Goal: Task Accomplishment & Management: Manage account settings

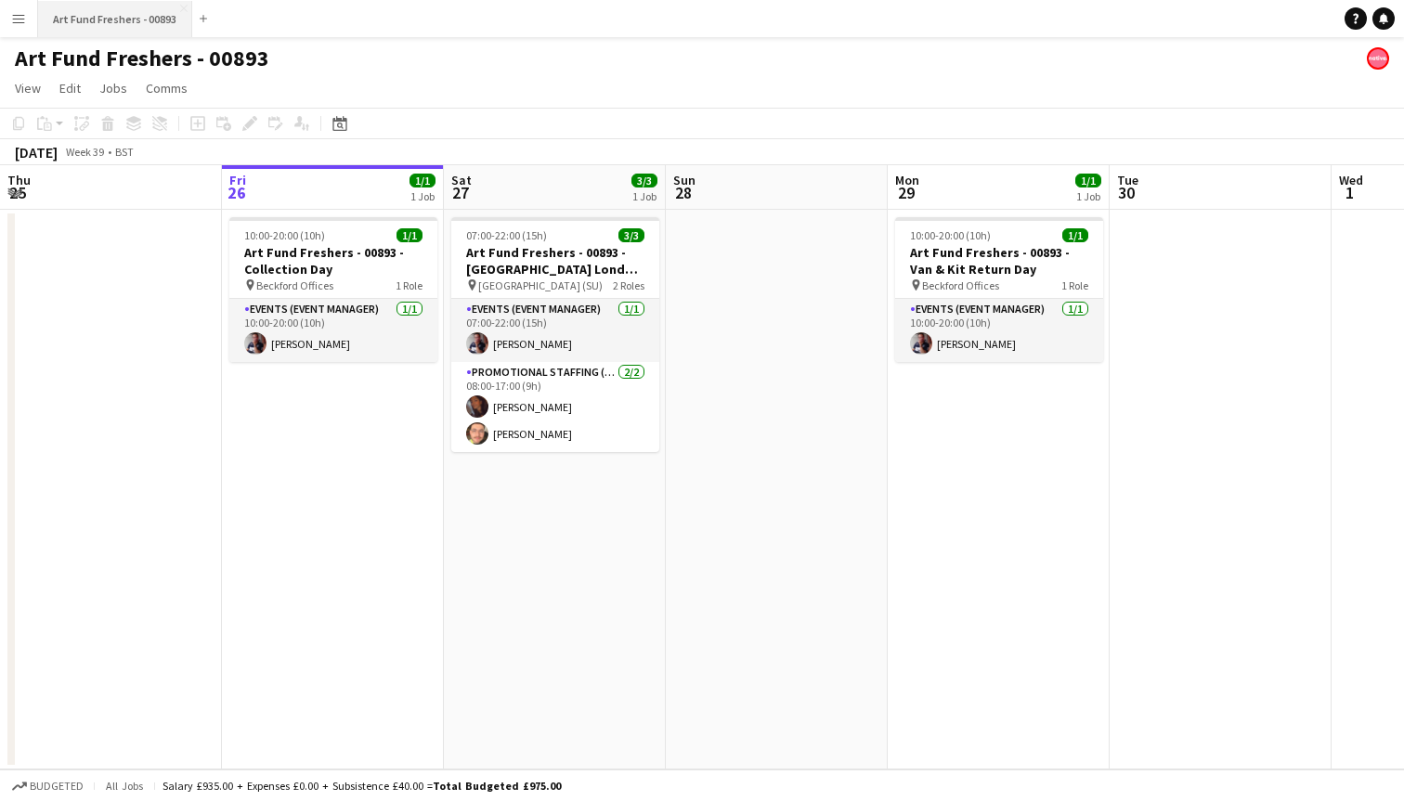
click at [176, 11] on button "Art Fund Freshers - 00893 Close" at bounding box center [115, 19] width 154 height 36
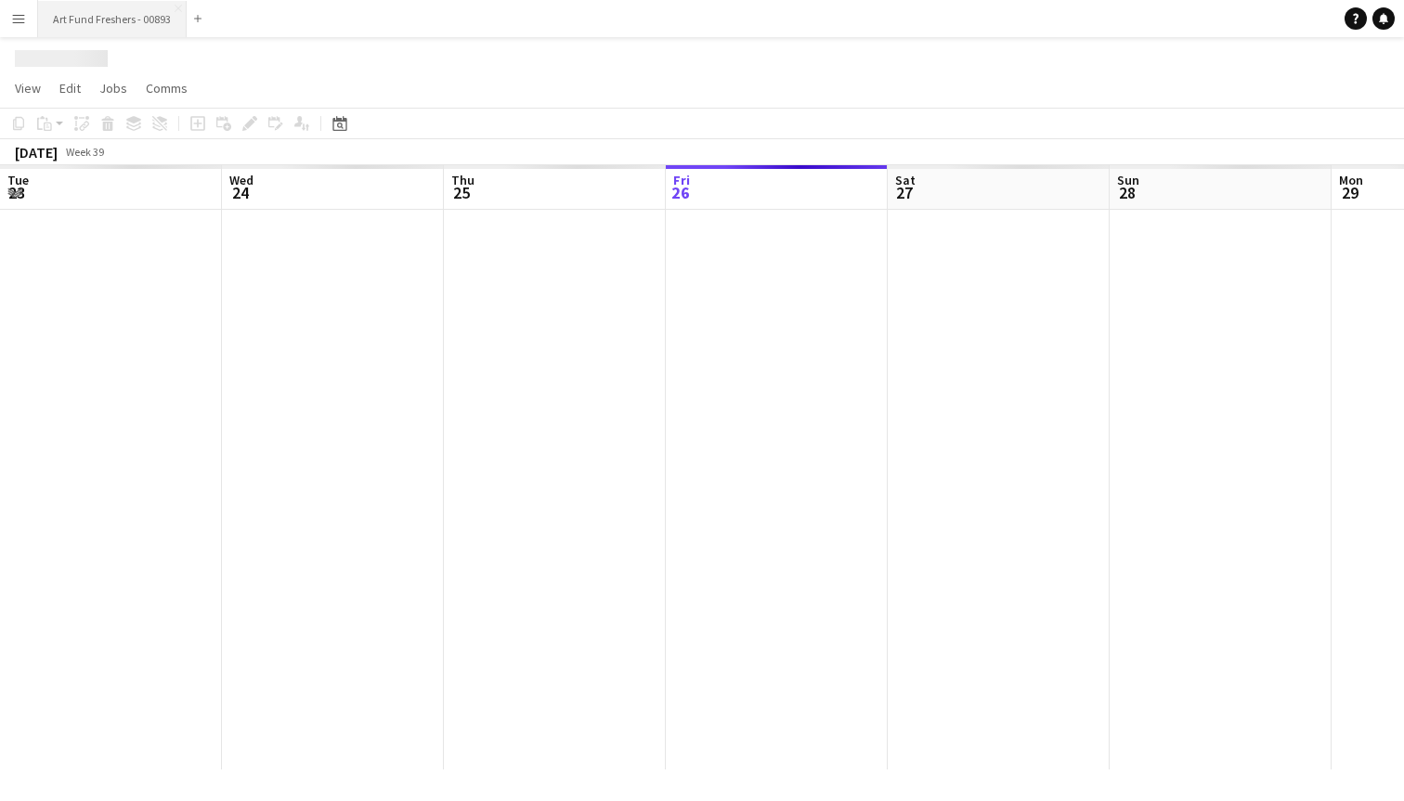
scroll to position [0, 444]
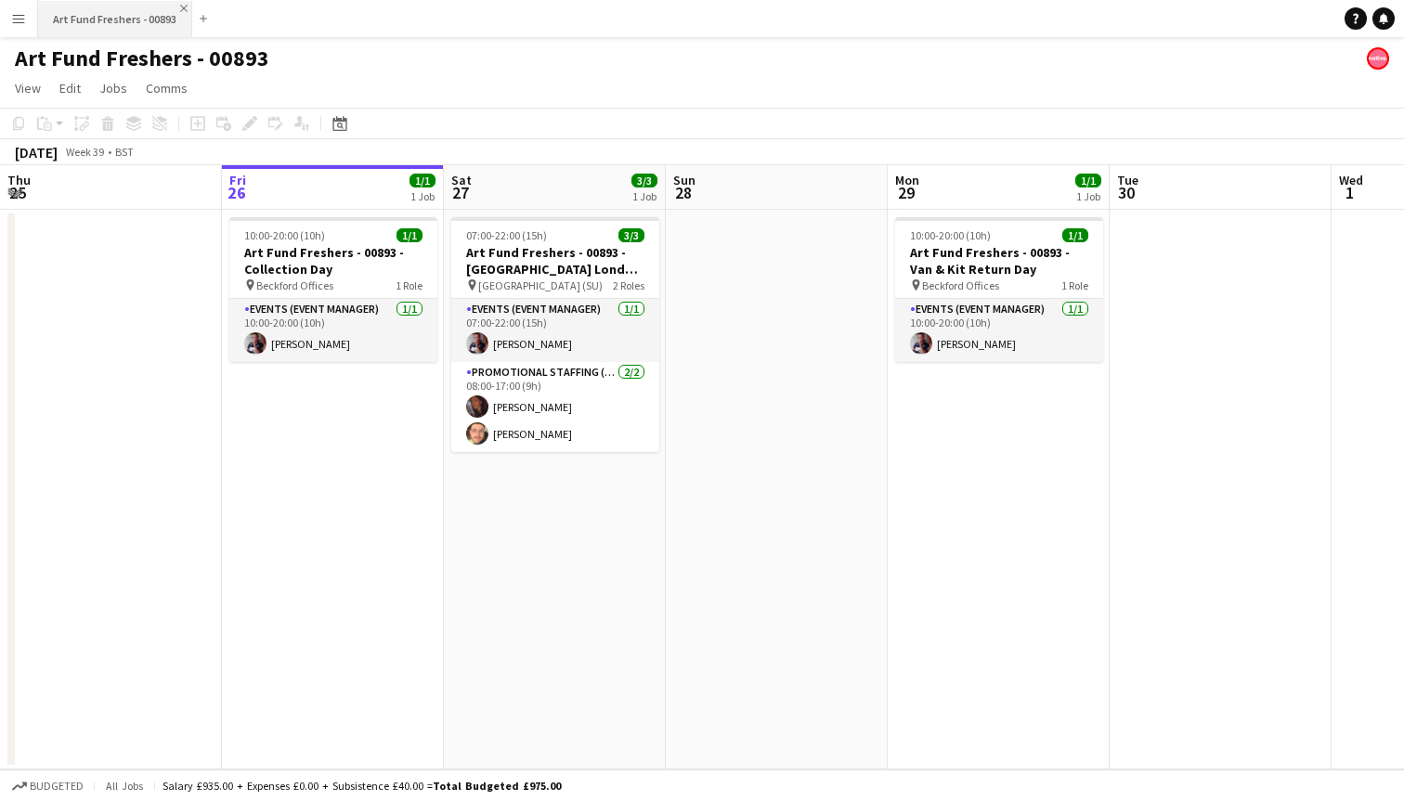
click at [181, 6] on app-icon "Close" at bounding box center [183, 8] width 7 height 7
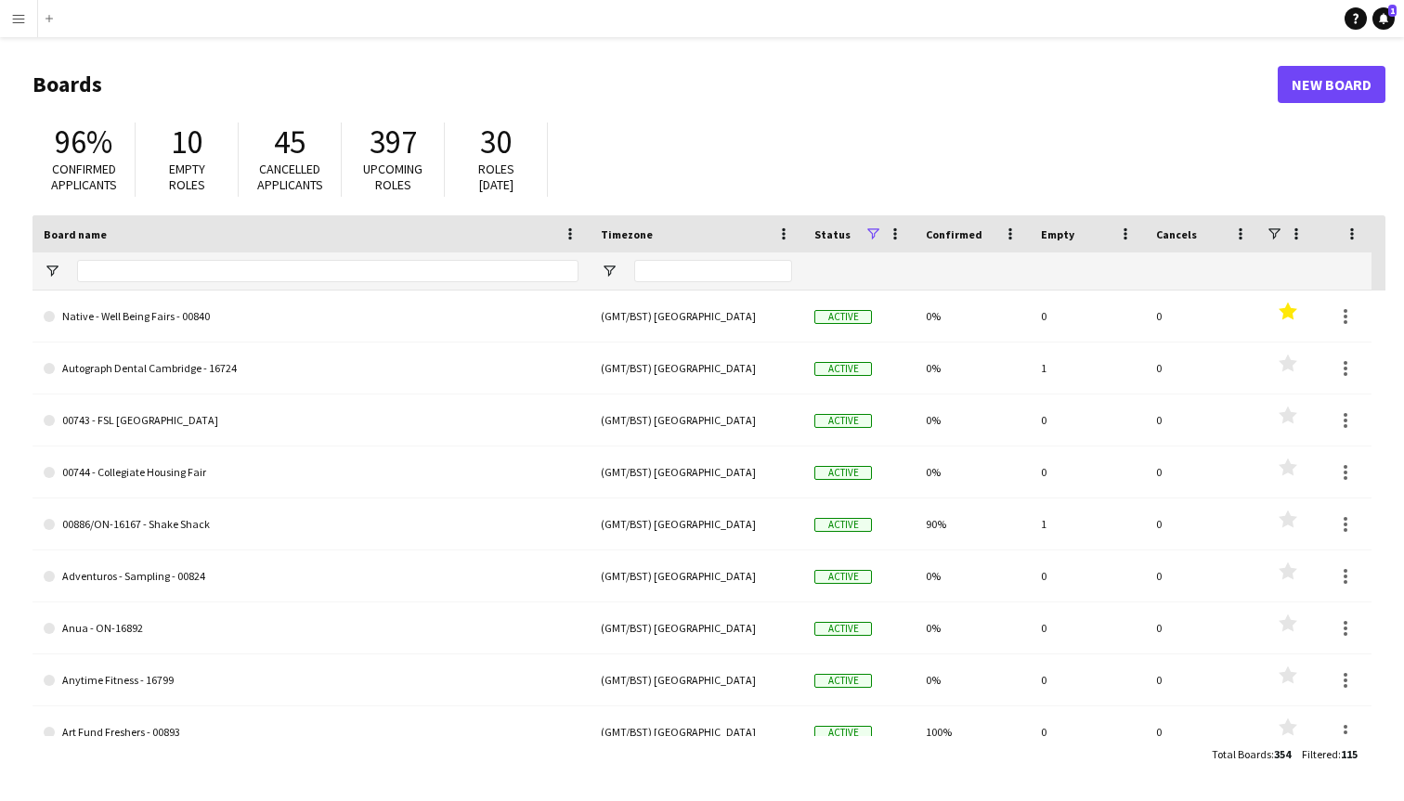
click at [27, 32] on button "Menu" at bounding box center [18, 18] width 37 height 37
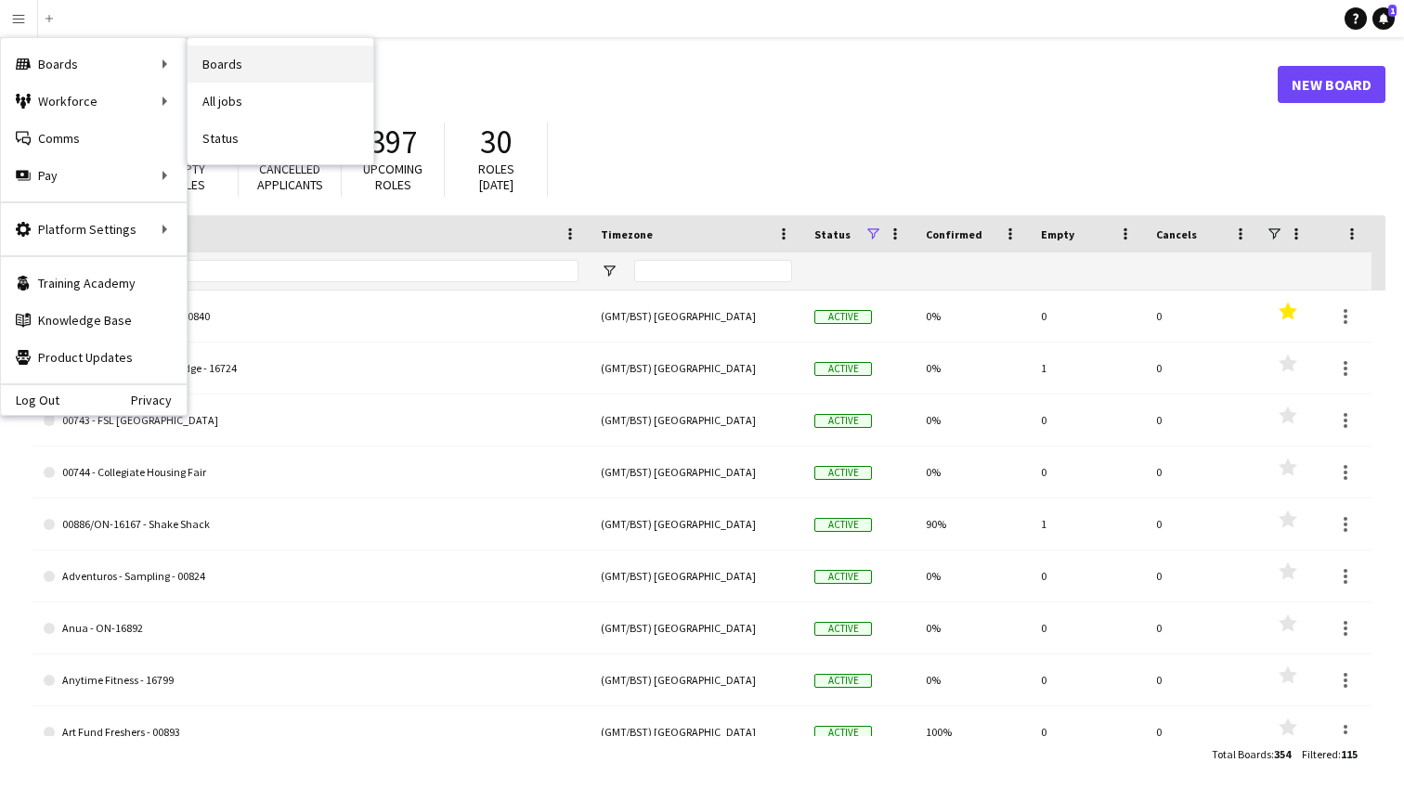
click at [242, 57] on link "Boards" at bounding box center [281, 63] width 186 height 37
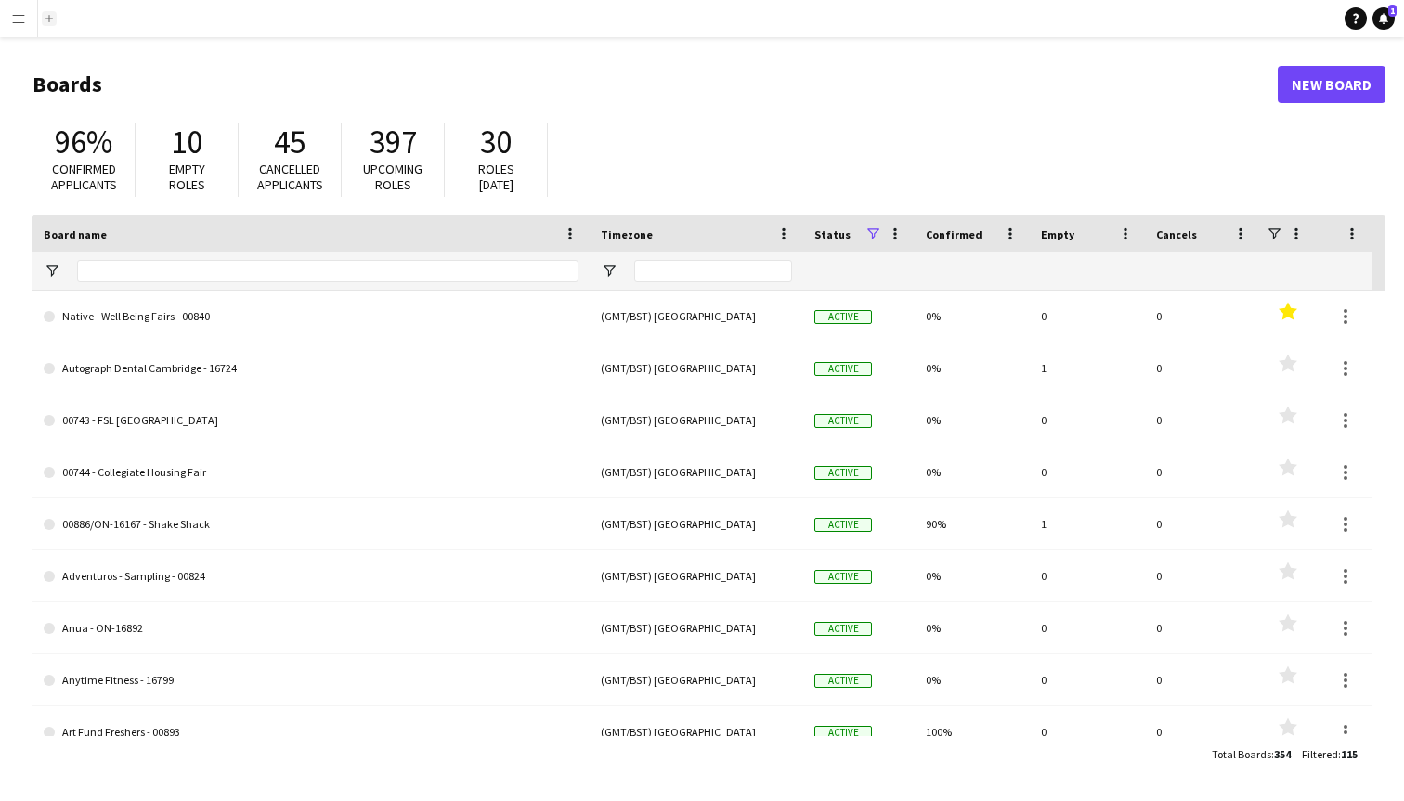
click at [45, 19] on app-icon "Add" at bounding box center [48, 18] width 7 height 7
click at [26, 19] on button "Menu" at bounding box center [18, 18] width 37 height 37
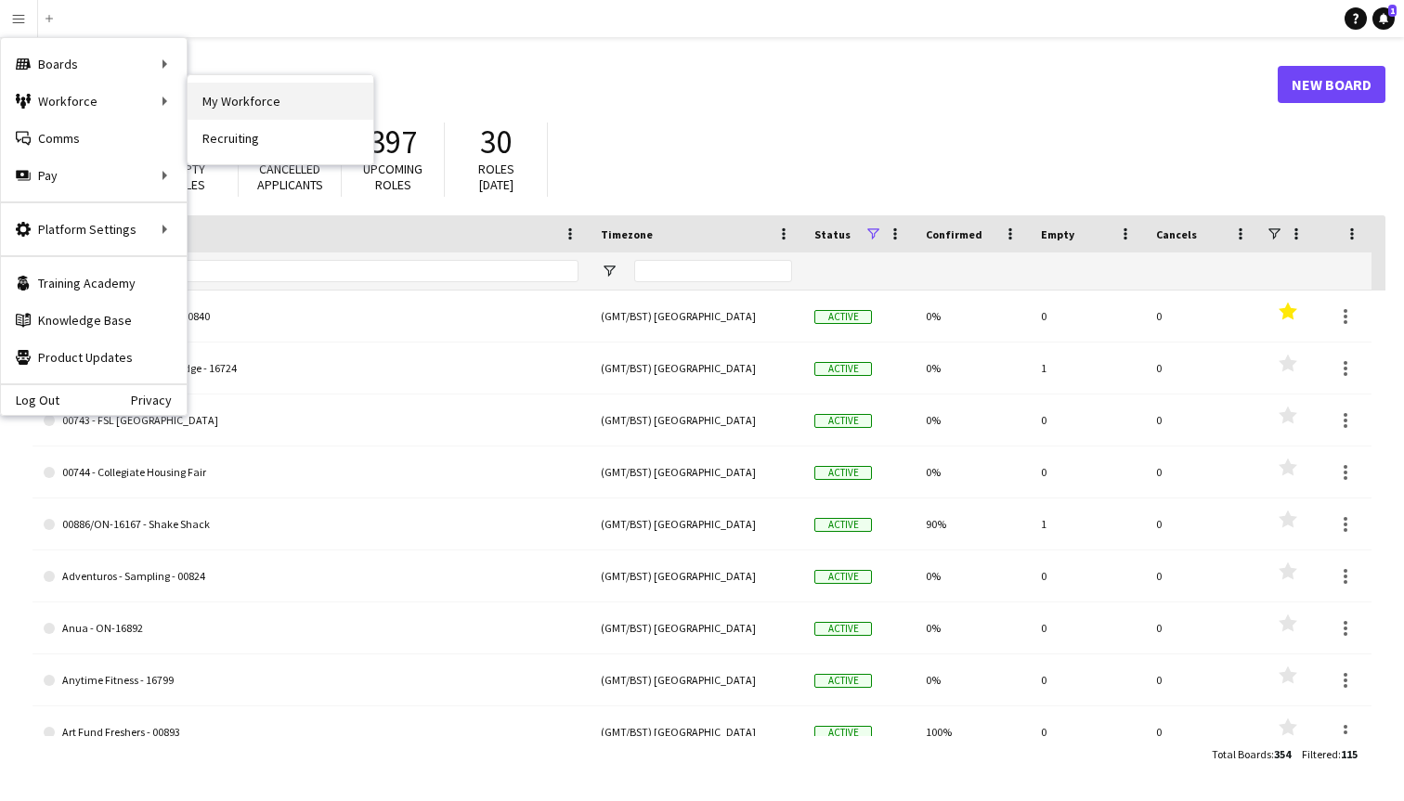
click at [219, 97] on link "My Workforce" at bounding box center [281, 101] width 186 height 37
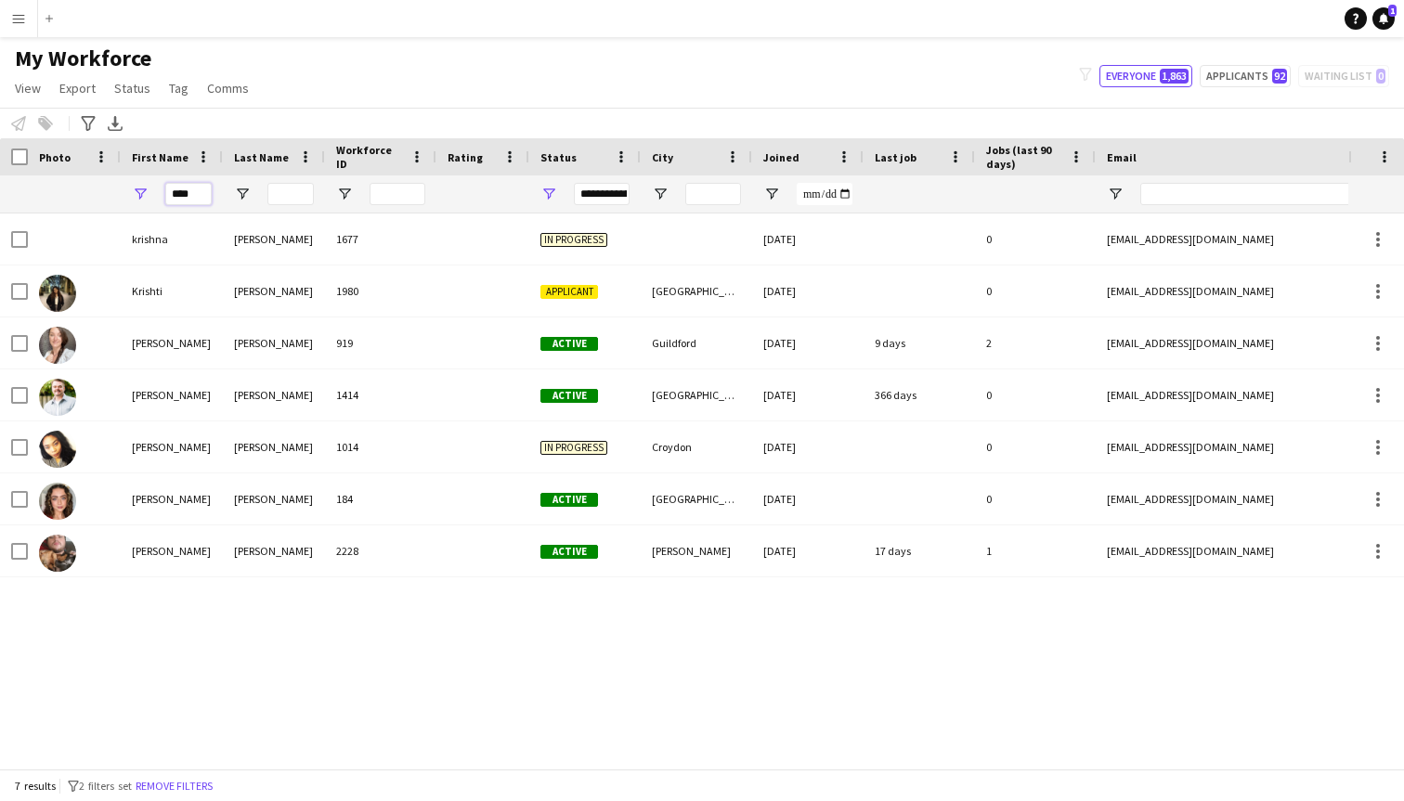
drag, startPoint x: 193, startPoint y: 192, endPoint x: 109, endPoint y: 192, distance: 84.5
click at [111, 192] on div "****" at bounding box center [1006, 193] width 2013 height 37
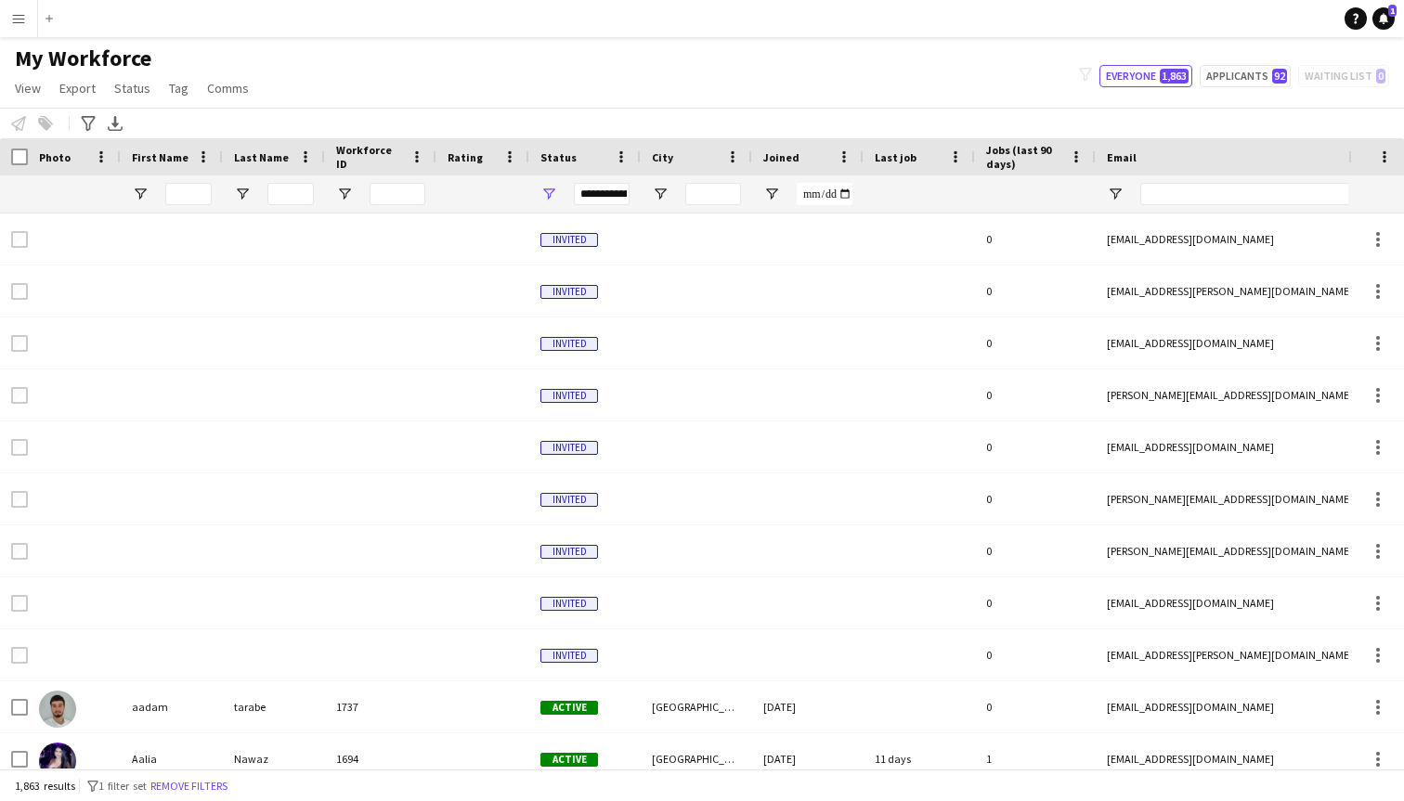
click at [23, 32] on button "Menu" at bounding box center [18, 18] width 37 height 37
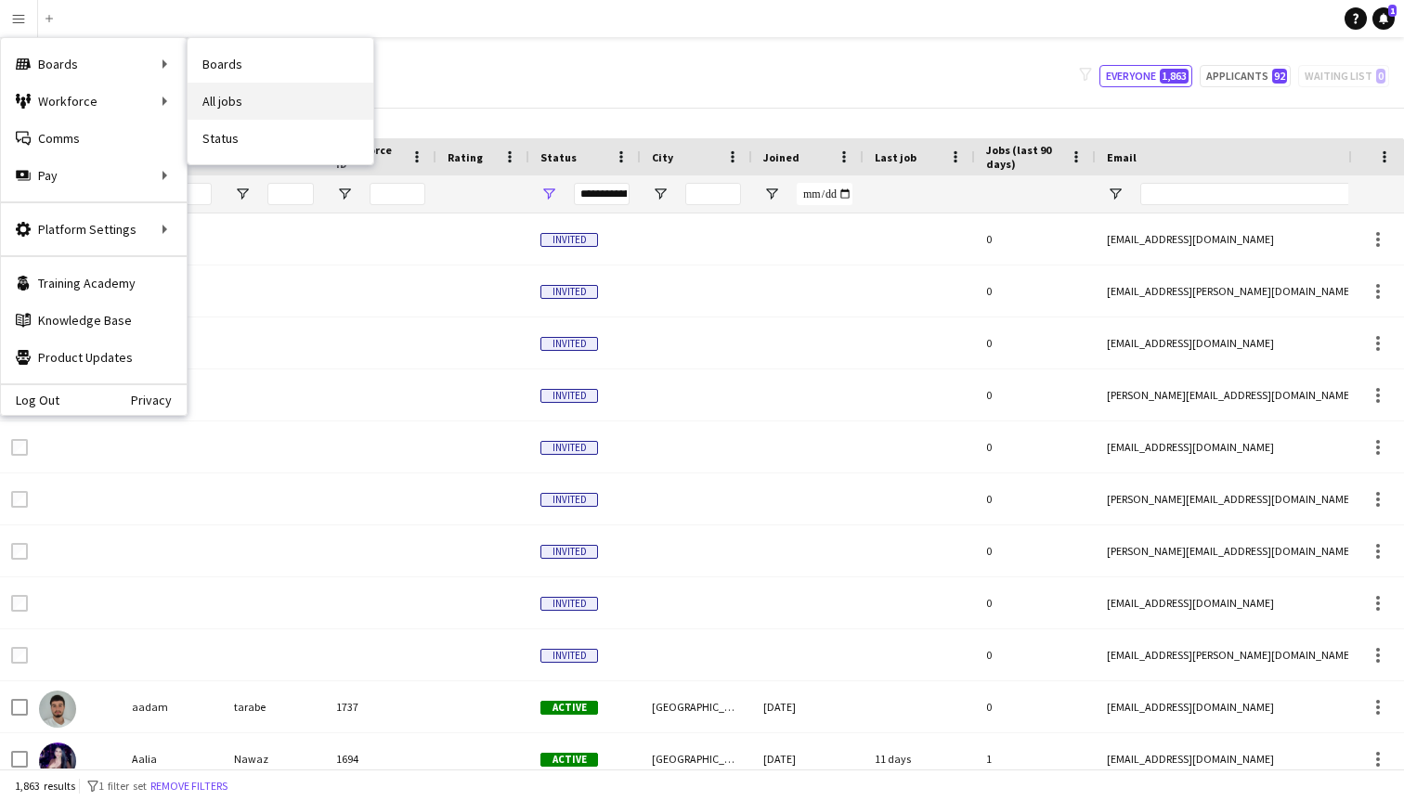
click at [275, 106] on link "All jobs" at bounding box center [281, 101] width 186 height 37
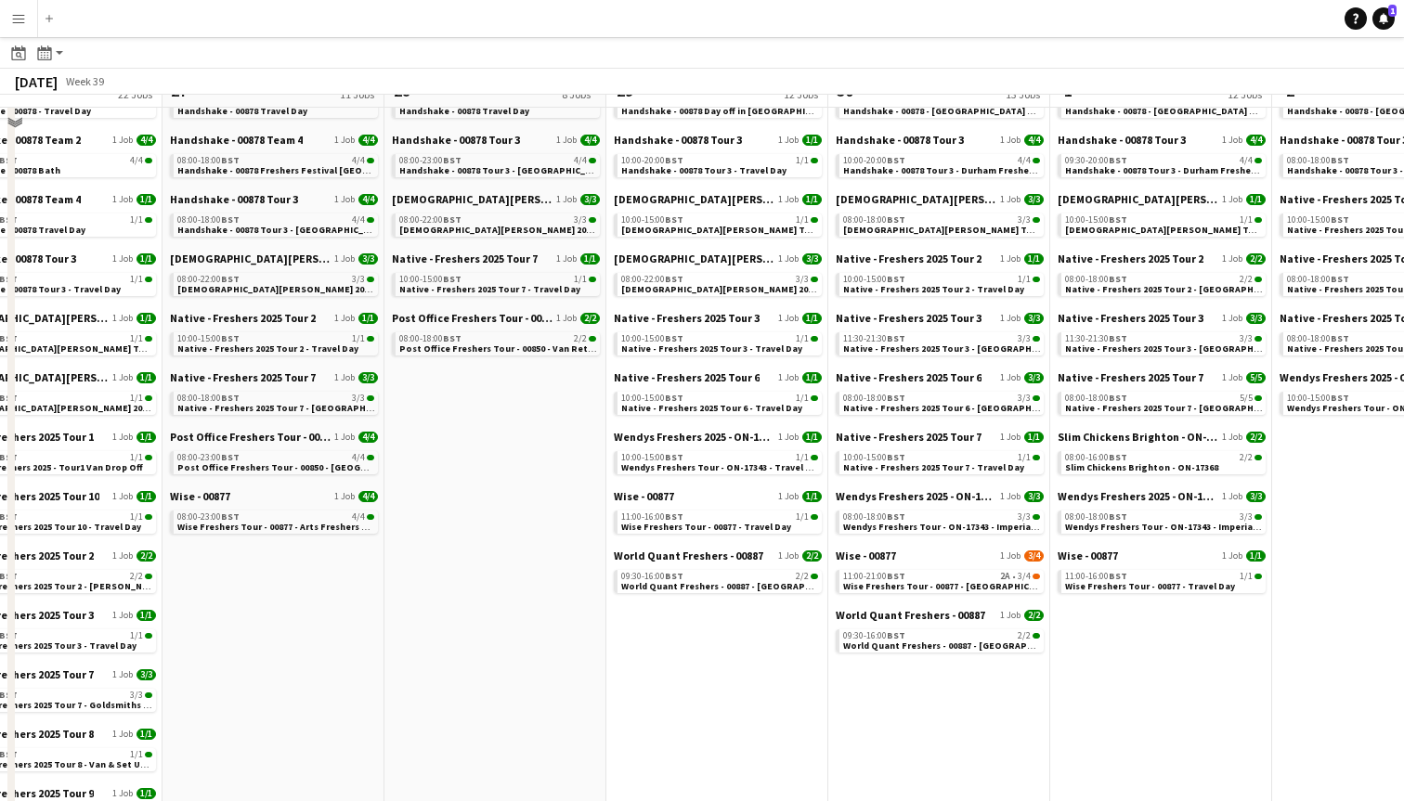
scroll to position [305, 0]
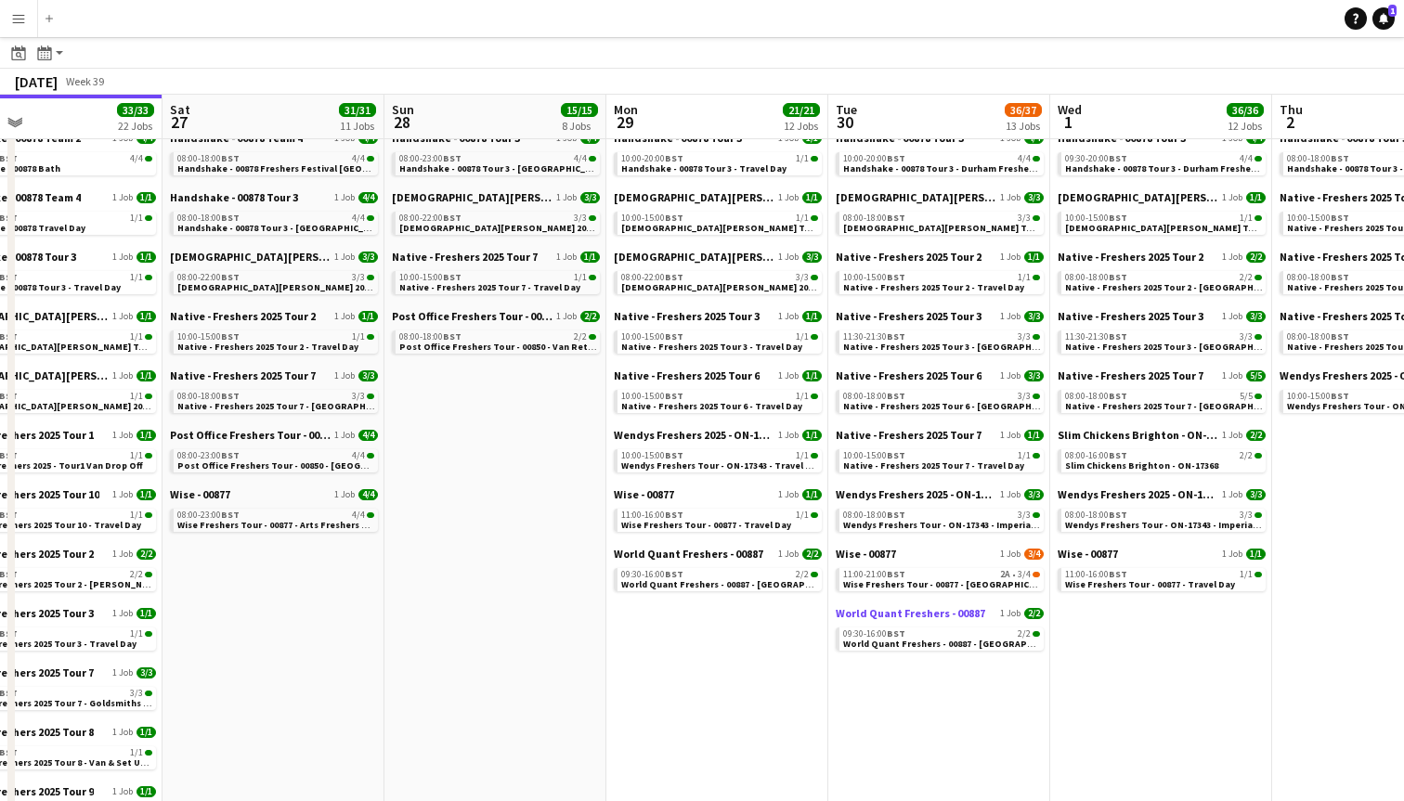
click at [931, 619] on span "World Quant Freshers - 00887" at bounding box center [910, 613] width 149 height 14
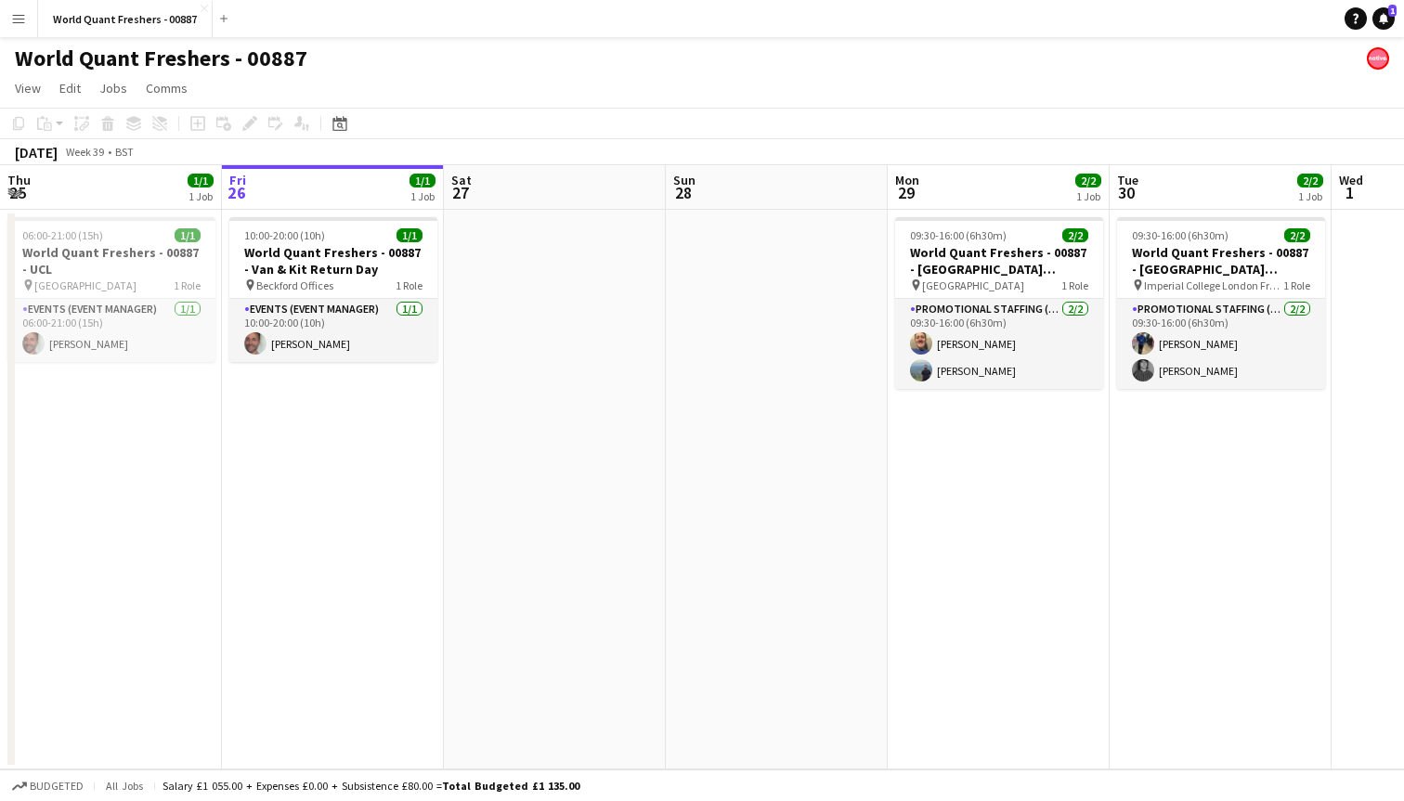
click at [257, 413] on app-date-cell "10:00-20:00 (10h) 1/1 World Quant Freshers - 00887 - Van & Kit Return Day pin B…" at bounding box center [333, 490] width 222 height 560
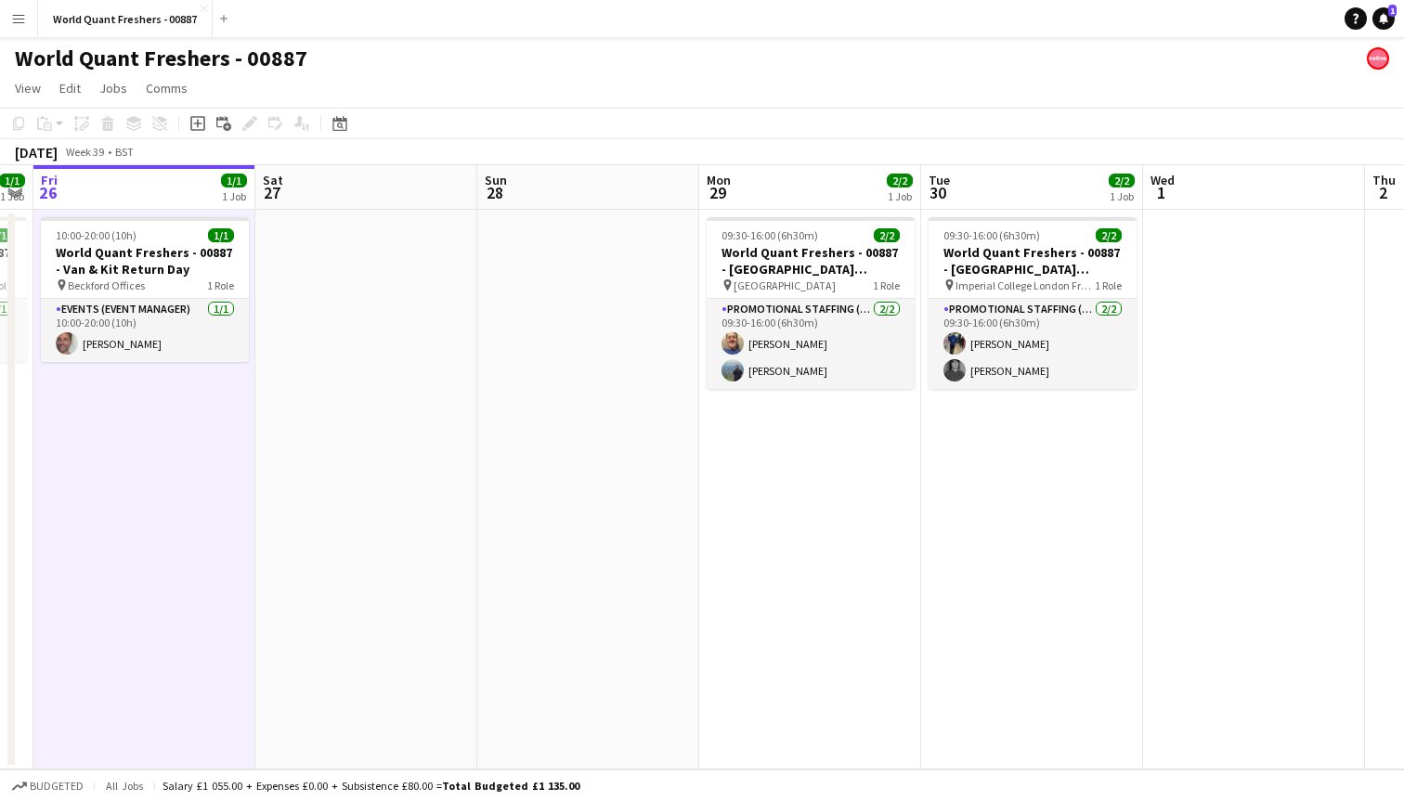
scroll to position [0, 692]
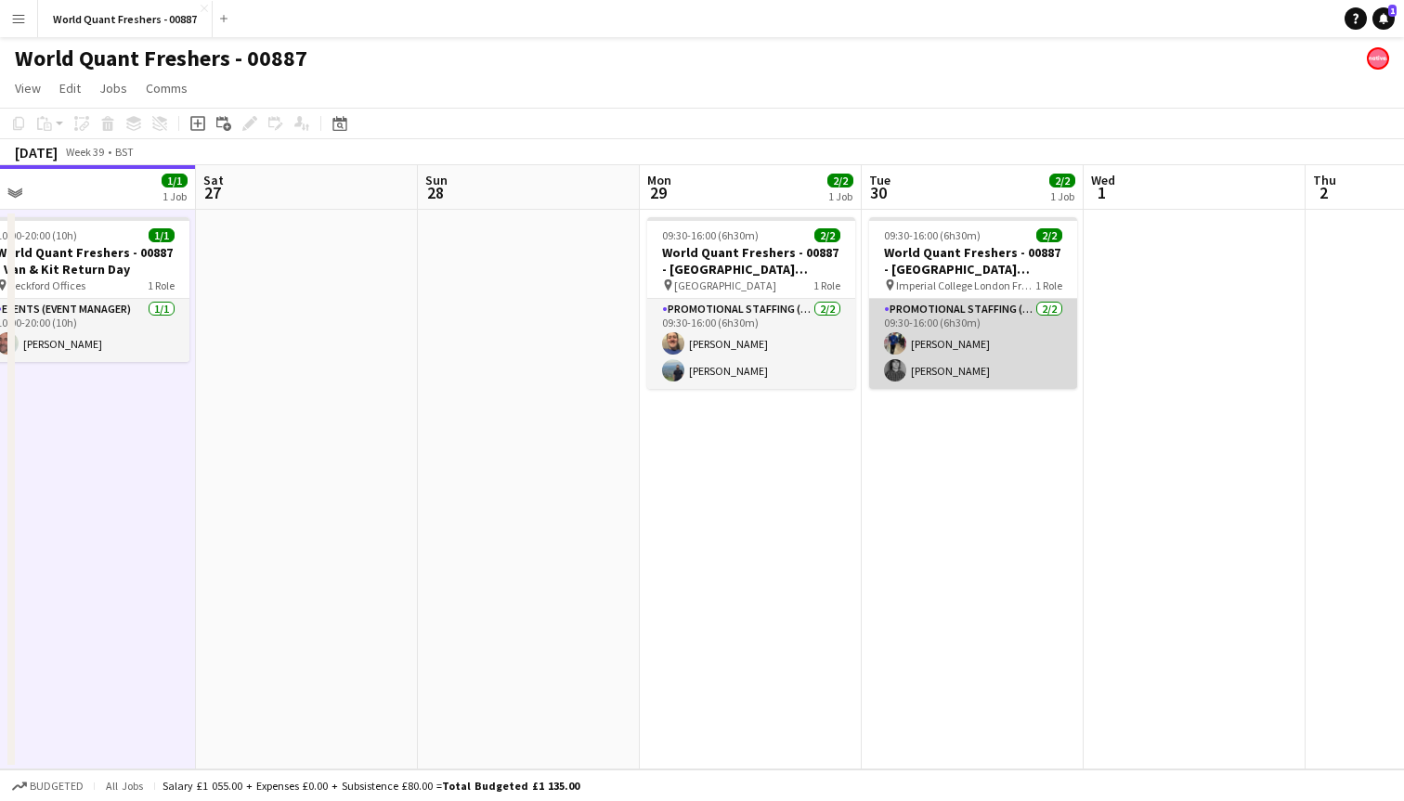
click at [995, 373] on app-card-role "Promotional Staffing (Brand Ambassadors) 2/2 09:30-16:00 (6h30m) Dan Castagno A…" at bounding box center [973, 344] width 208 height 90
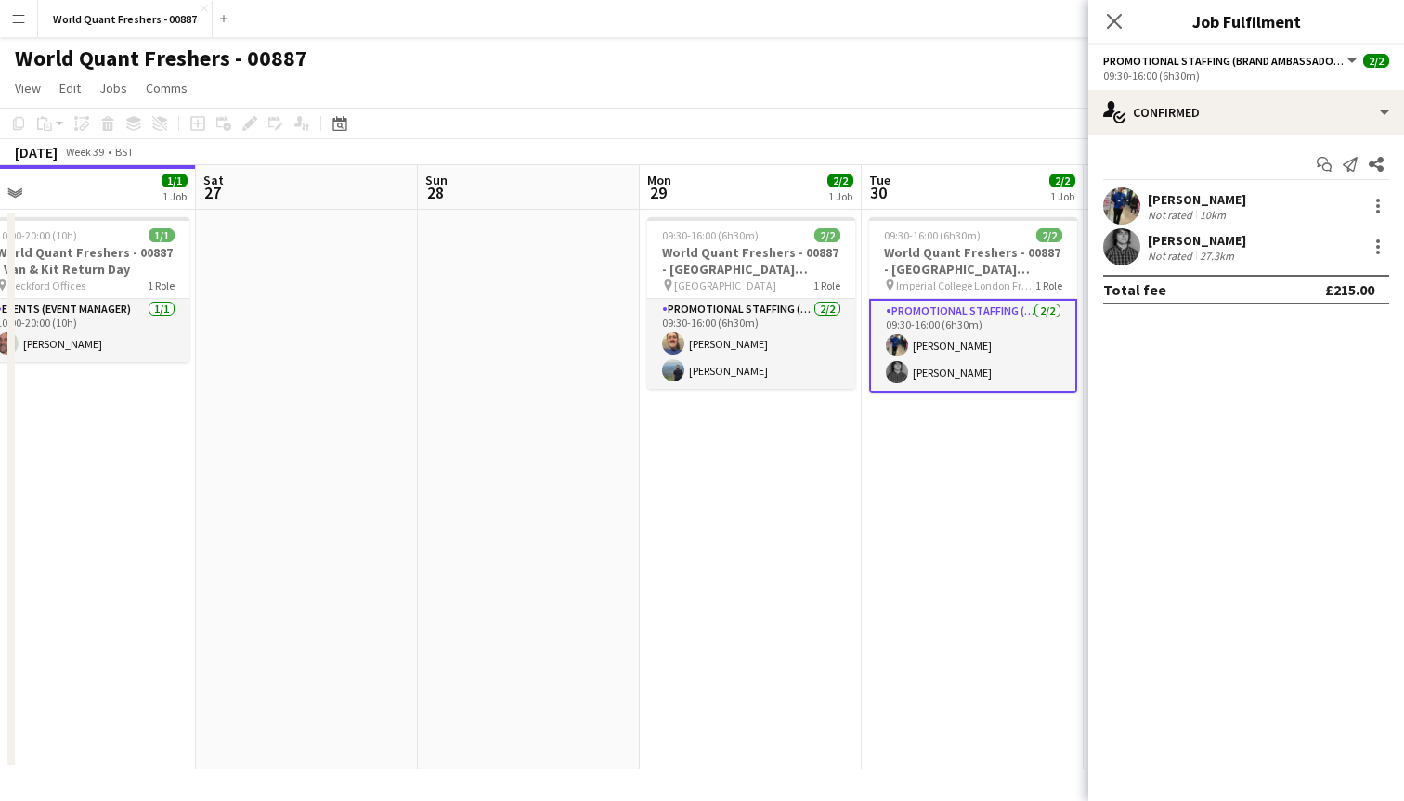
click at [977, 457] on app-date-cell "09:30-16:00 (6h30m) 2/2 World Quant Freshers - 00887 - Imperial College London …" at bounding box center [973, 490] width 222 height 560
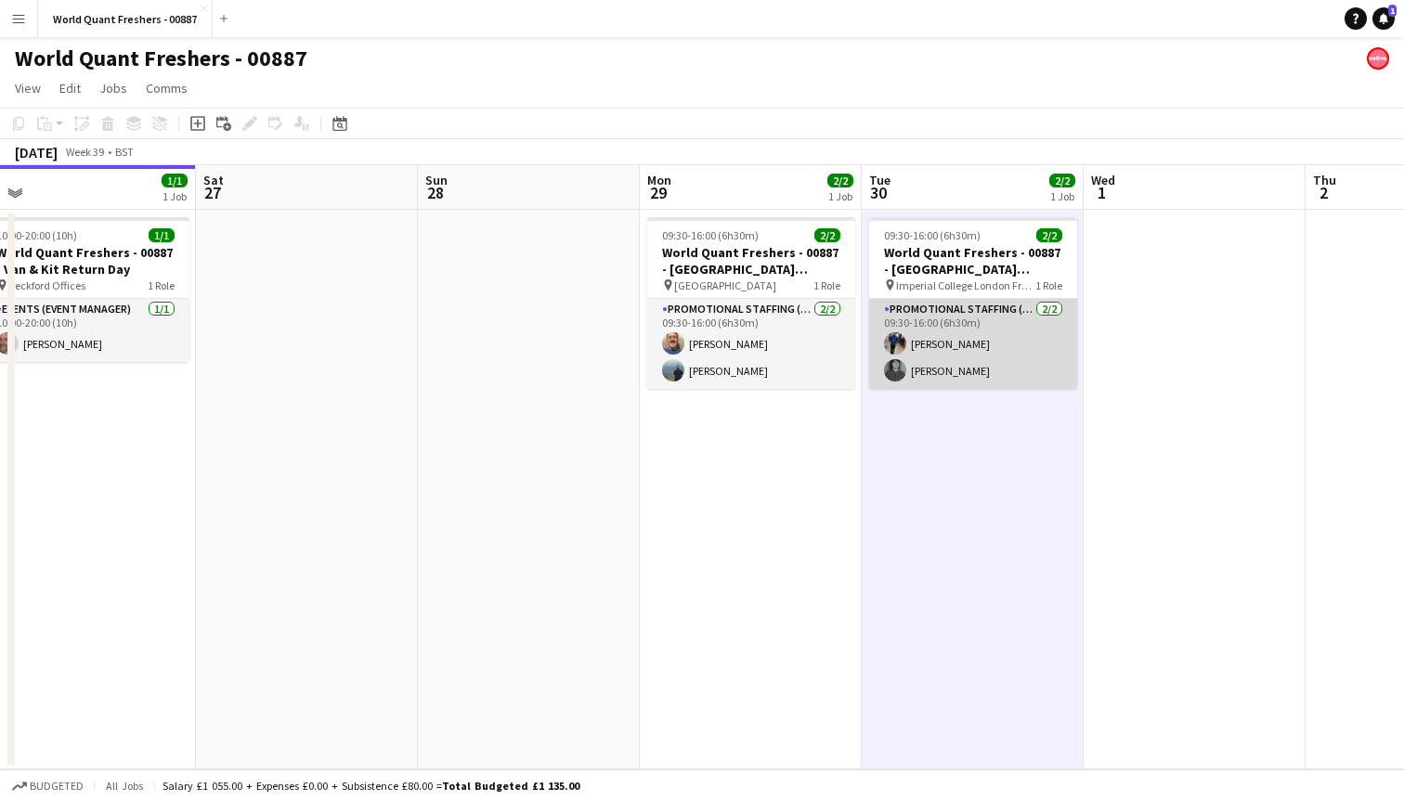
click at [997, 383] on app-card-role "Promotional Staffing (Brand Ambassadors) 2/2 09:30-16:00 (6h30m) Dan Castagno A…" at bounding box center [973, 344] width 208 height 90
